Goal: Transaction & Acquisition: Purchase product/service

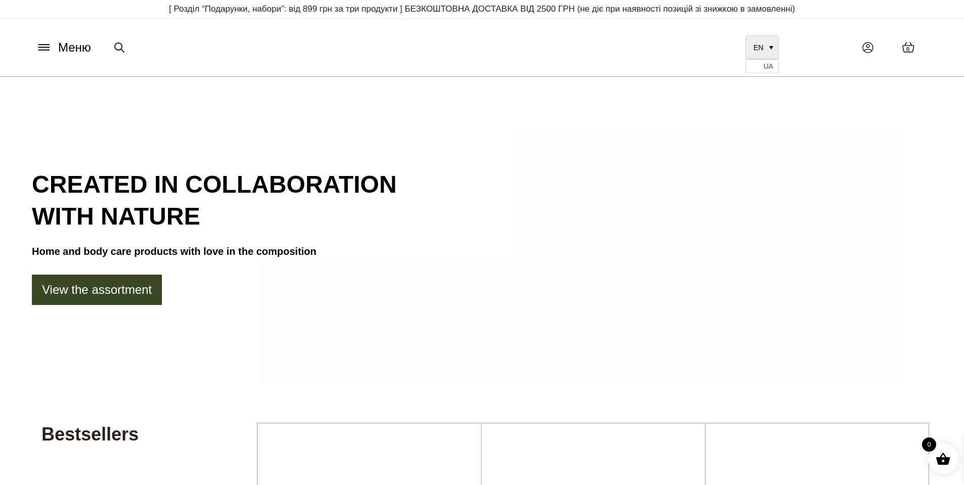
click at [763, 51] on span "EN" at bounding box center [759, 48] width 10 height 8
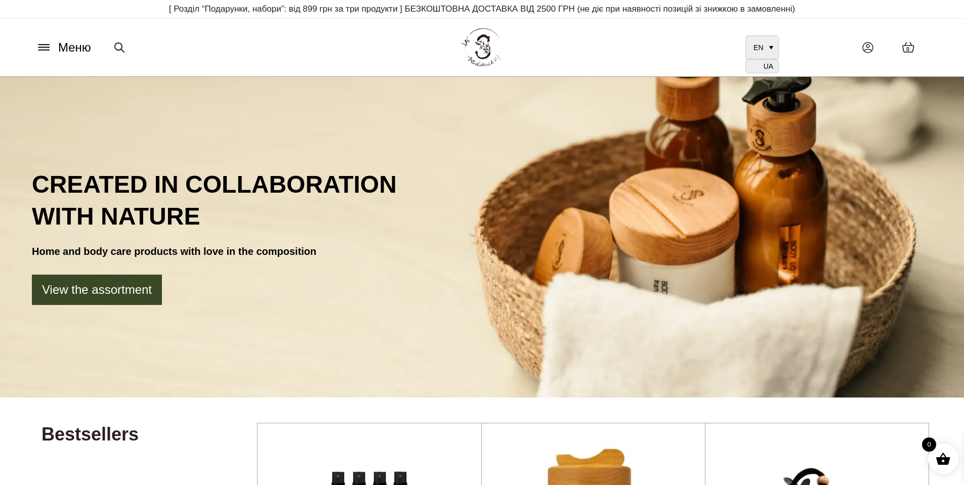
click at [769, 69] on span "UA" at bounding box center [769, 67] width 10 height 8
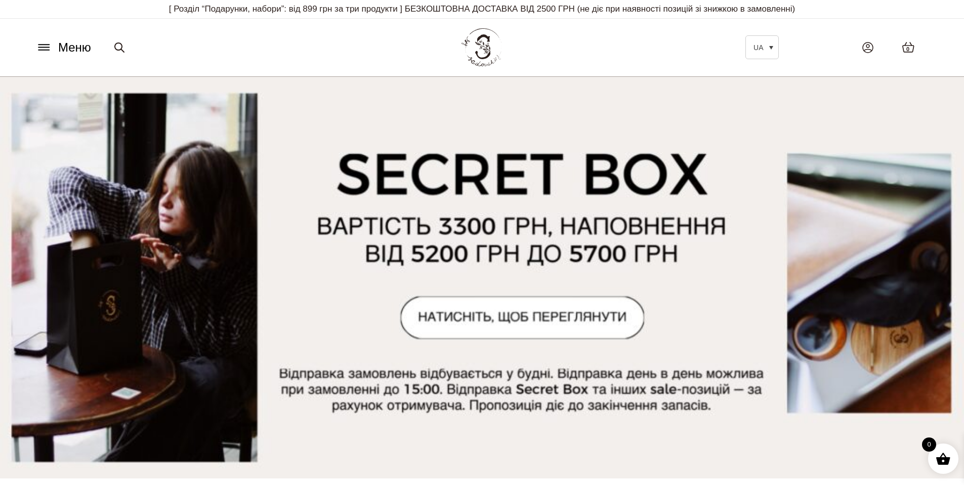
click at [44, 45] on icon at bounding box center [43, 45] width 11 height 0
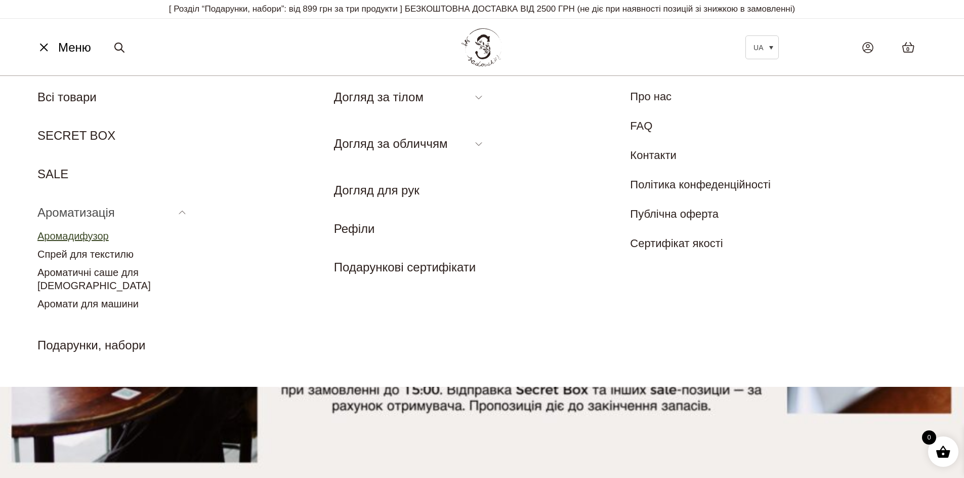
click at [97, 238] on link "Аромадифузор" at bounding box center [72, 235] width 71 height 11
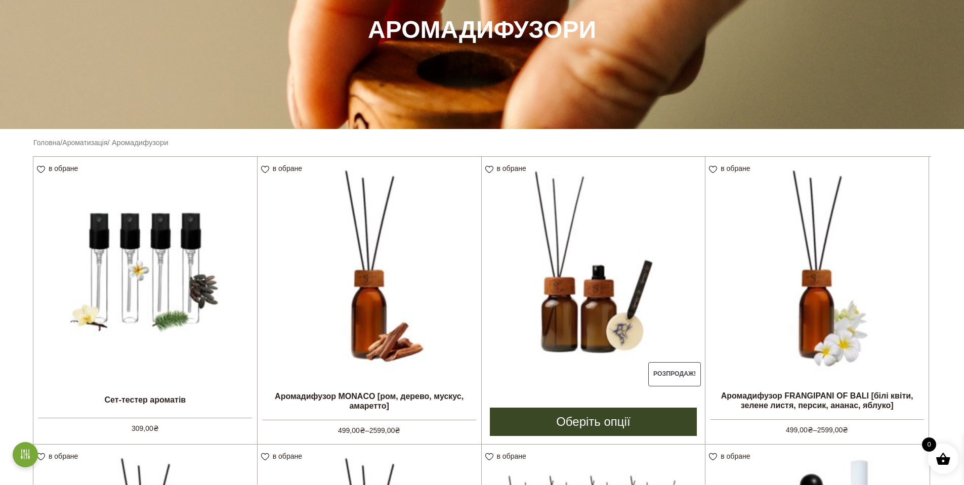
scroll to position [152, 0]
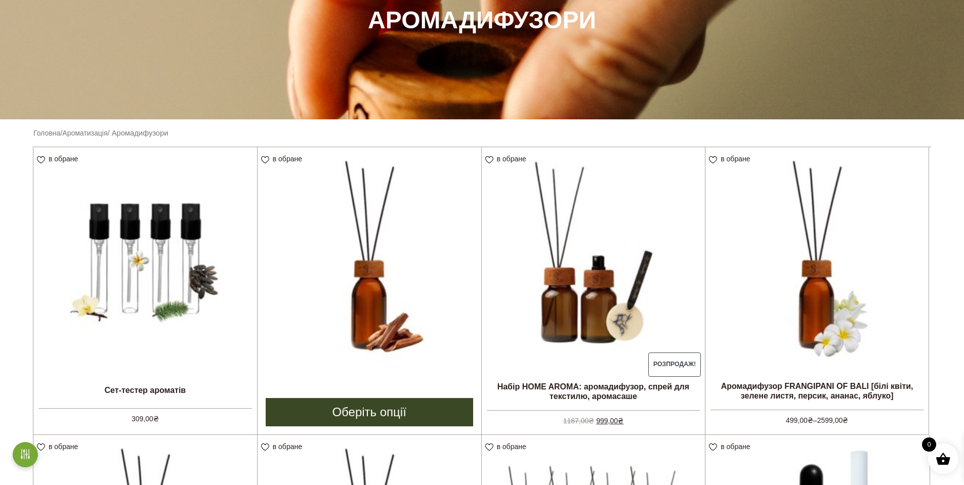
click at [373, 418] on link "Оберіть опції" at bounding box center [369, 412] width 207 height 28
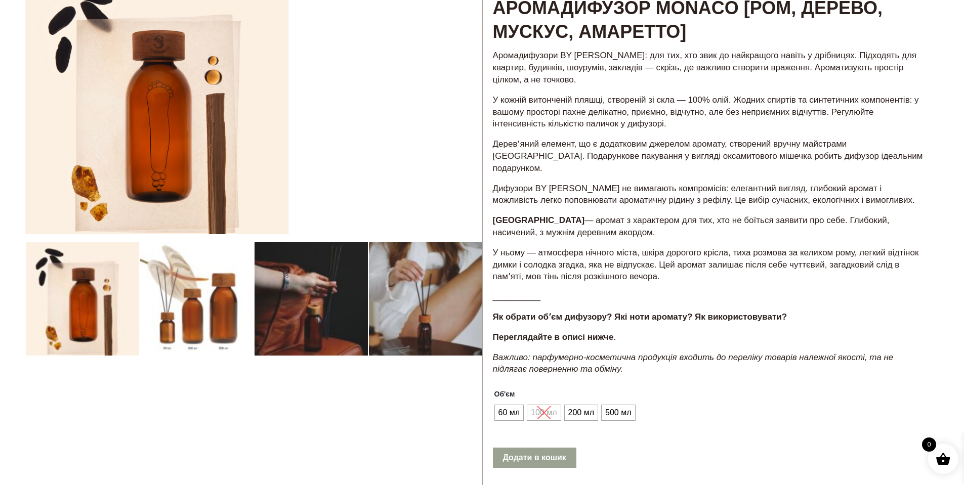
scroll to position [101, 0]
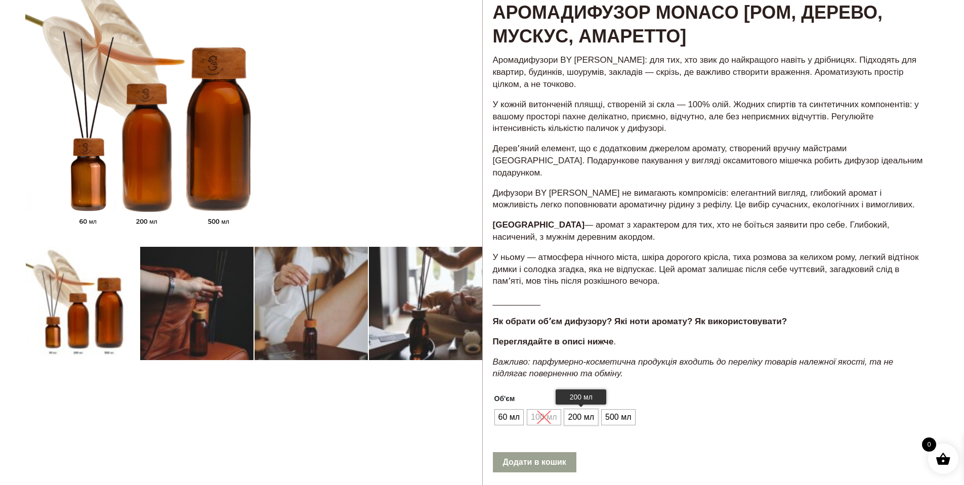
click at [588, 426] on span "200 мл" at bounding box center [581, 417] width 31 height 16
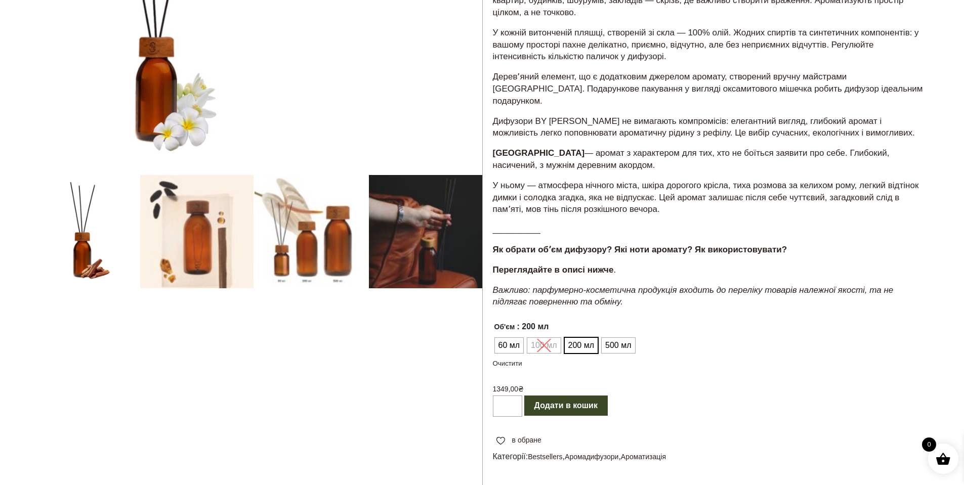
scroll to position [202, 0]
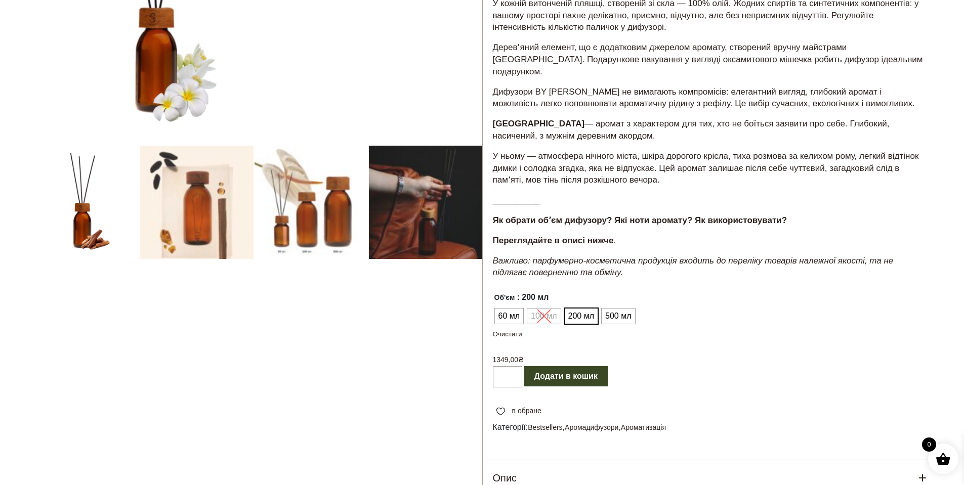
click at [554, 326] on ul "60 мл 100 мл 200 мл 500 мл" at bounding box center [564, 316] width 142 height 19
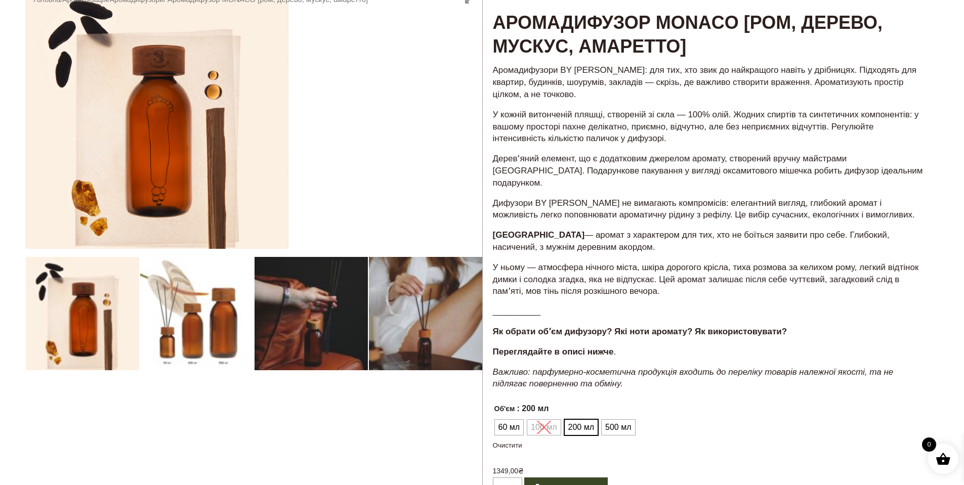
scroll to position [0, 0]
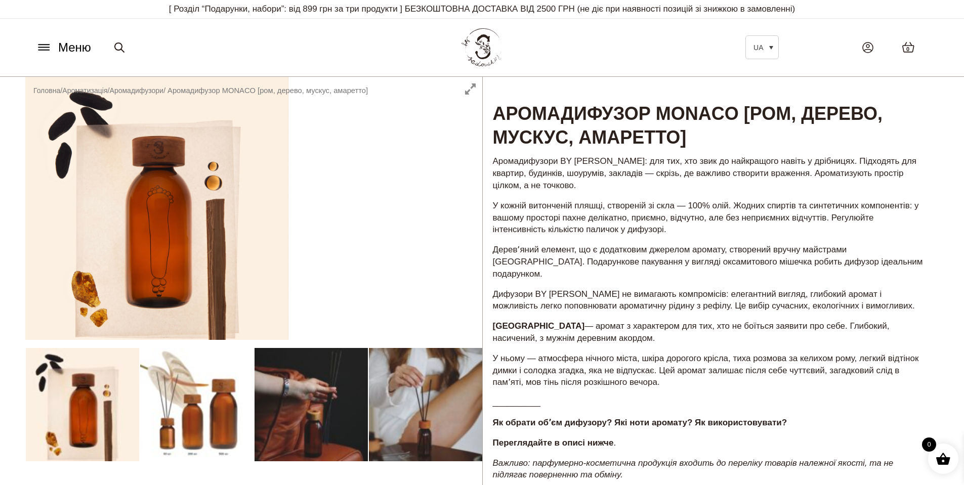
click at [178, 419] on div at bounding box center [253, 424] width 457 height 694
click at [296, 407] on div at bounding box center [253, 424] width 457 height 694
drag, startPoint x: 423, startPoint y: 390, endPoint x: 541, endPoint y: 431, distance: 124.7
click at [433, 394] on div at bounding box center [253, 424] width 457 height 694
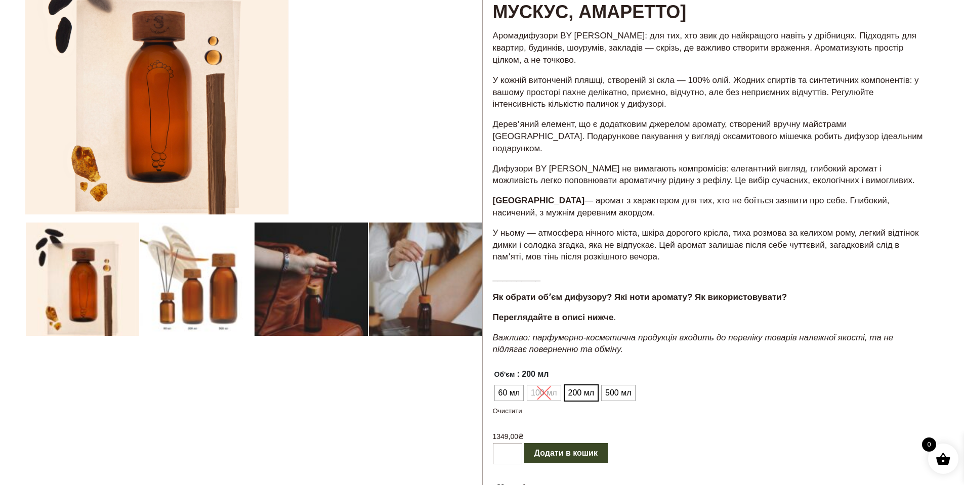
scroll to position [253, 0]
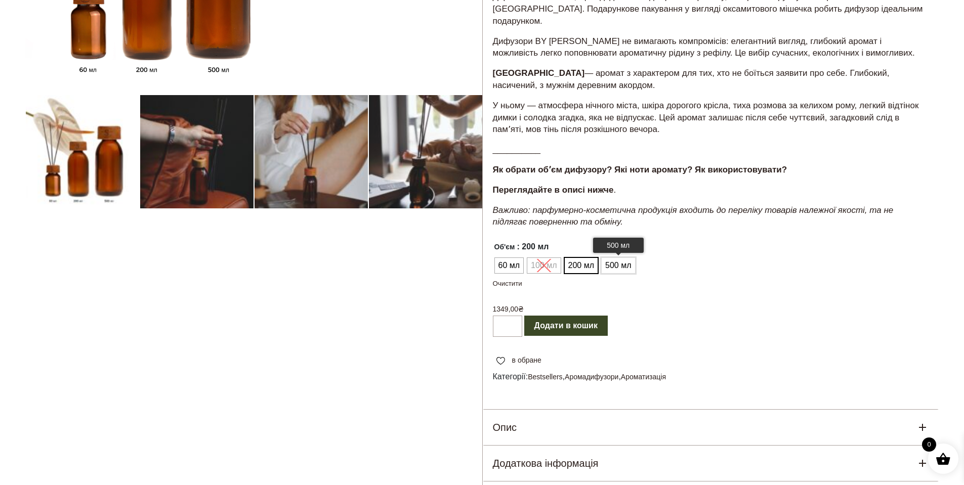
click at [621, 274] on span "500 мл" at bounding box center [618, 266] width 31 height 16
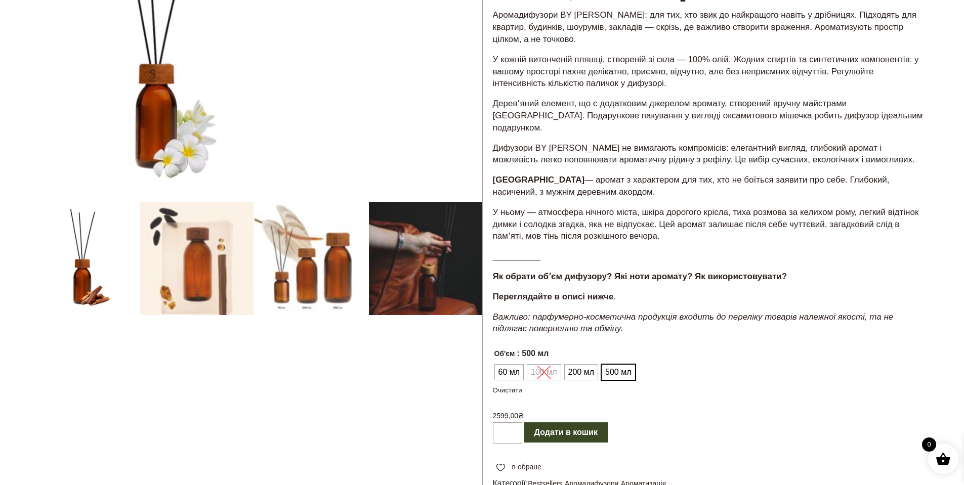
scroll to position [152, 0]
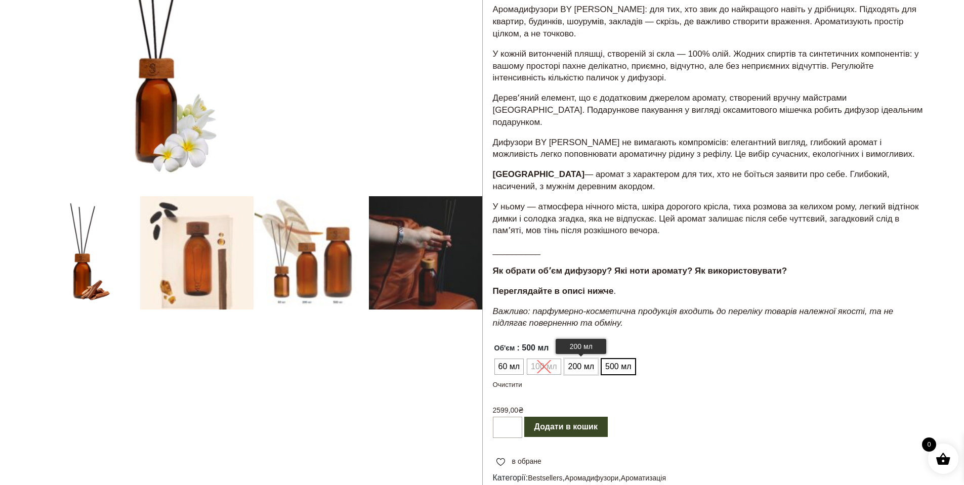
click at [579, 375] on span "200 мл" at bounding box center [581, 367] width 31 height 16
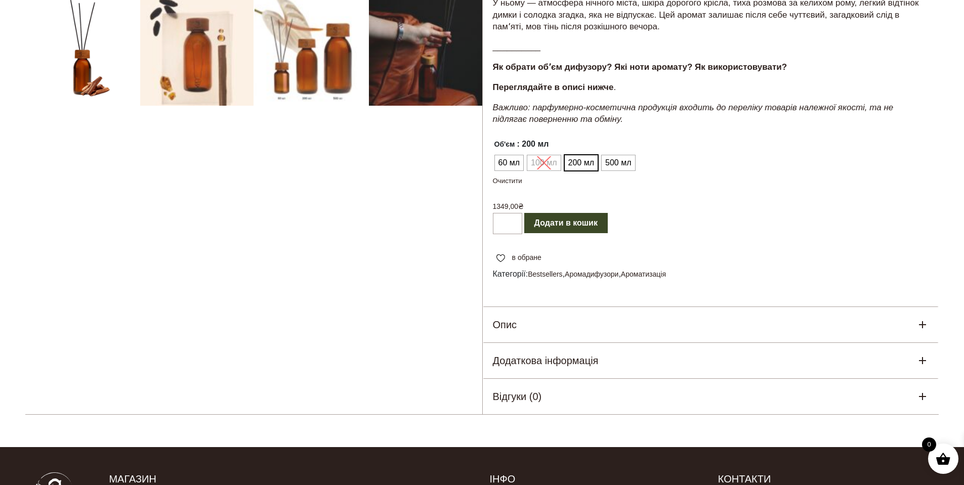
scroll to position [455, 0]
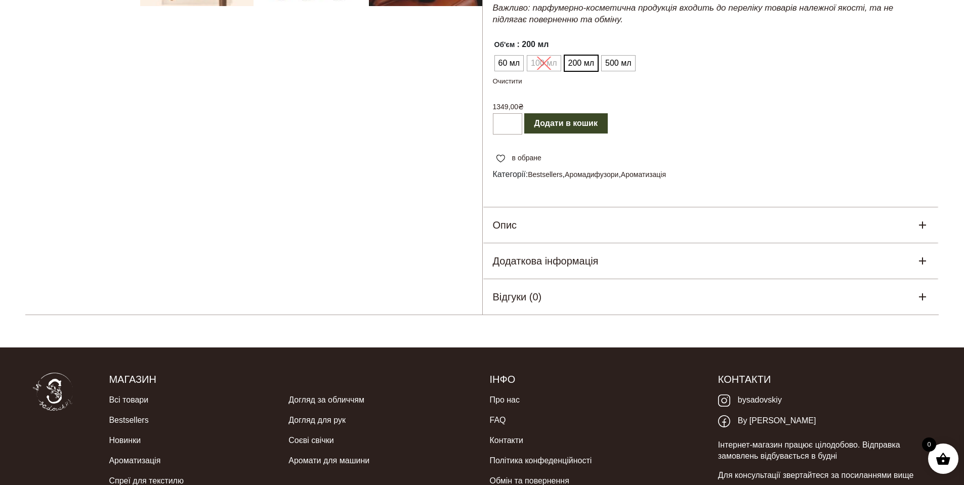
click at [891, 269] on div "Додаткова інформація" at bounding box center [711, 260] width 456 height 35
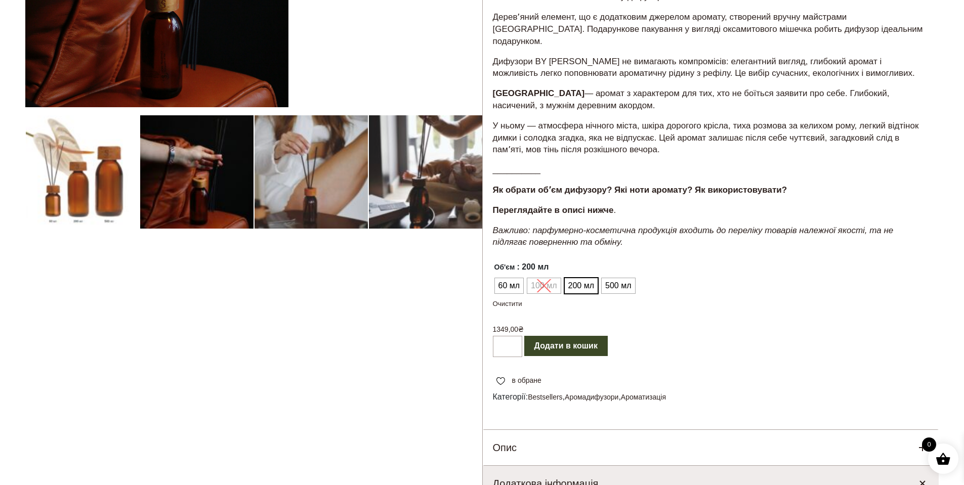
scroll to position [304, 0]
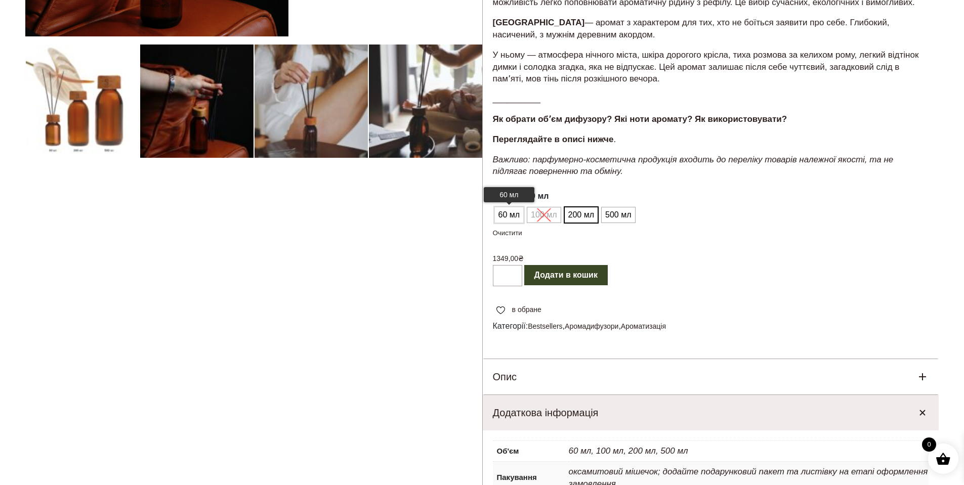
click at [521, 223] on span "60 мл" at bounding box center [509, 215] width 27 height 16
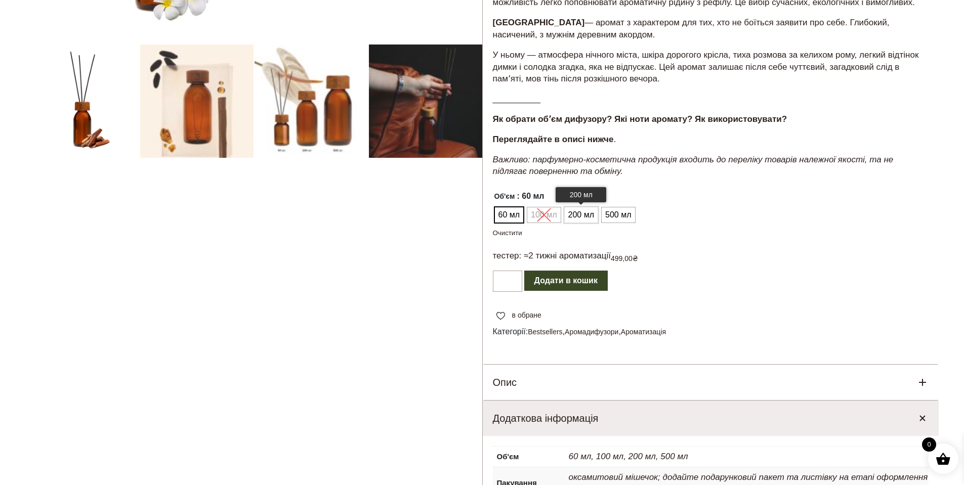
click at [581, 223] on span "200 мл" at bounding box center [581, 215] width 31 height 16
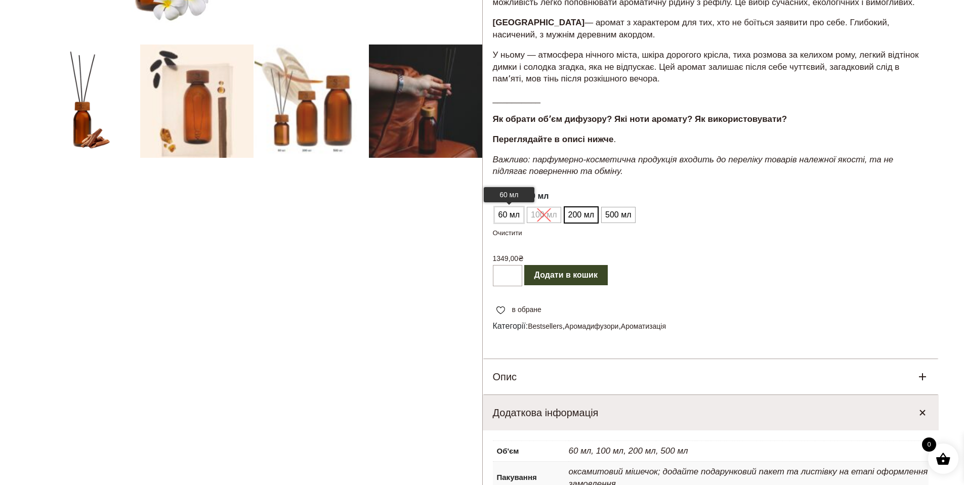
click at [508, 223] on span "60 мл" at bounding box center [509, 215] width 27 height 16
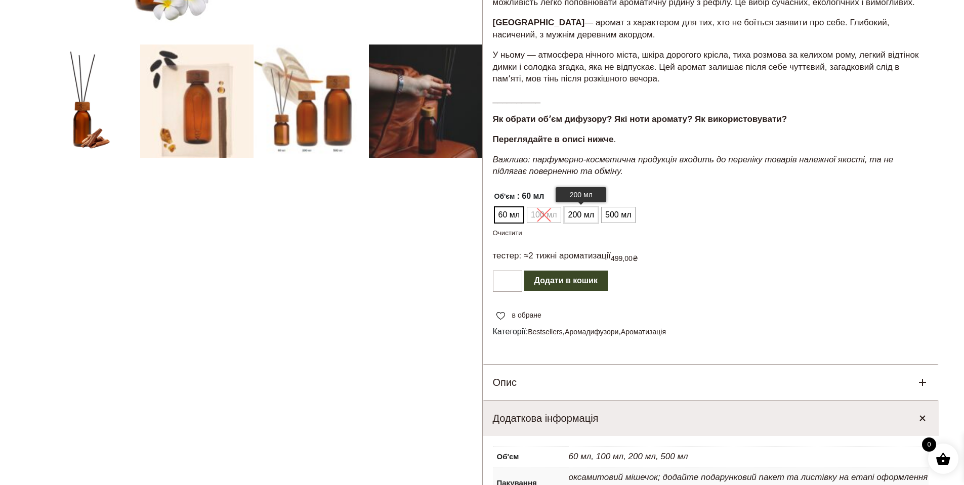
click at [594, 220] on span "200 мл" at bounding box center [581, 215] width 31 height 16
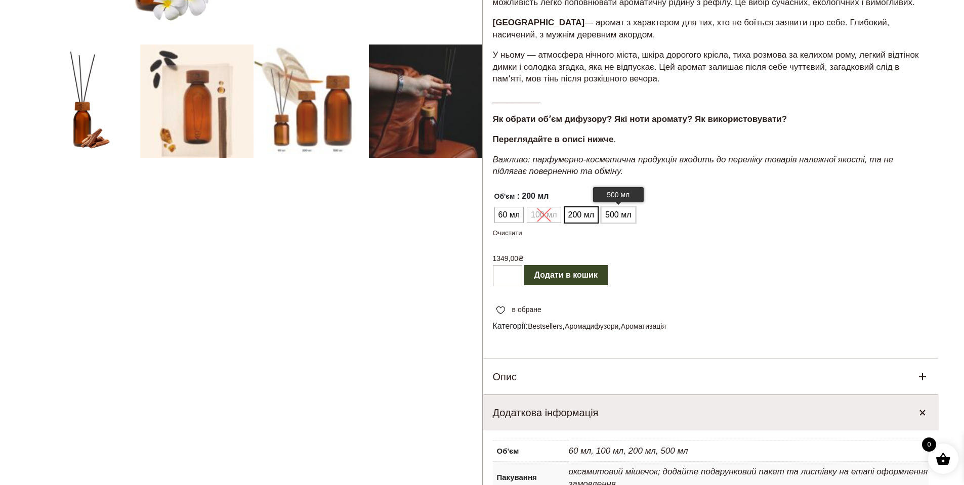
click at [614, 223] on span "500 мл" at bounding box center [618, 215] width 31 height 16
click at [591, 223] on span "200 мл" at bounding box center [581, 215] width 31 height 16
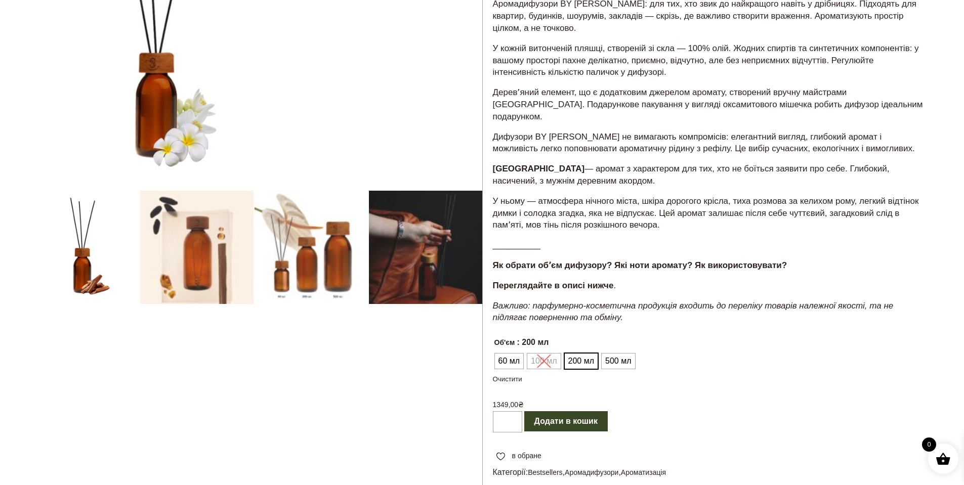
scroll to position [0, 0]
